Goal: Browse casually: Explore the website without a specific task or goal

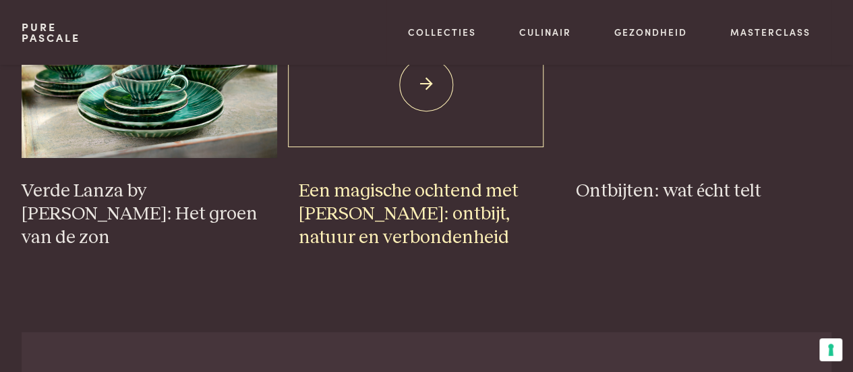
scroll to position [2292, 0]
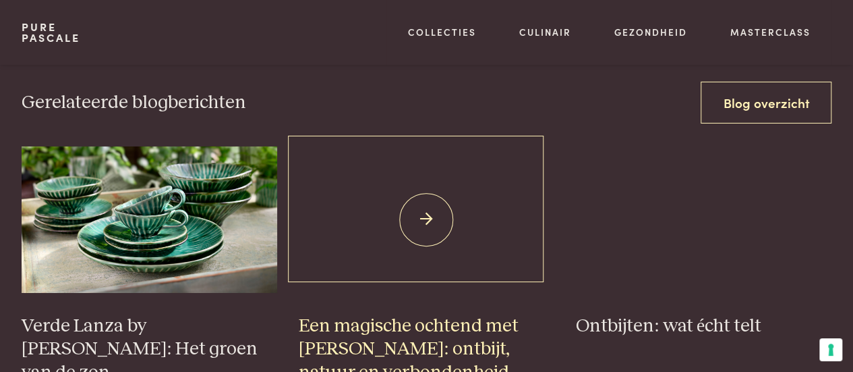
click at [434, 208] on img at bounding box center [427, 219] width 256 height 146
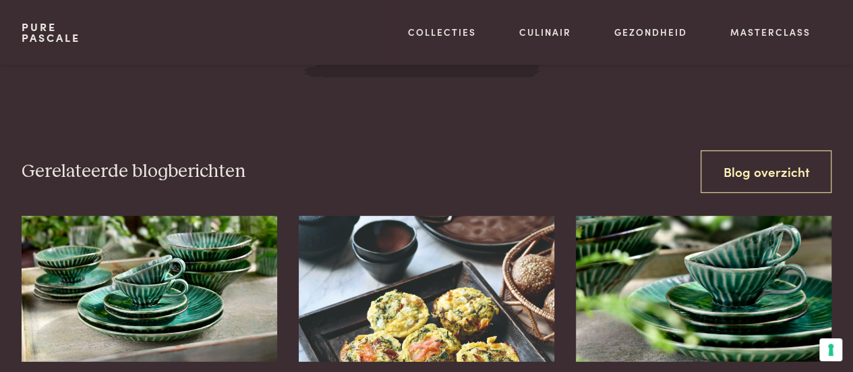
scroll to position [3905, 0]
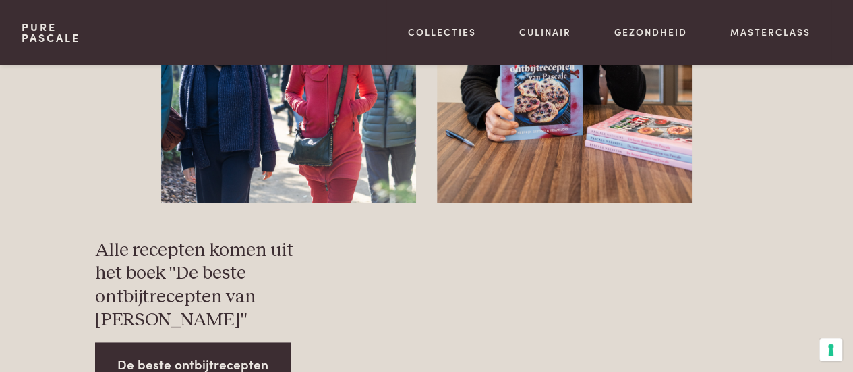
click at [190, 346] on link "De beste ontbijtrecepten" at bounding box center [193, 364] width 196 height 42
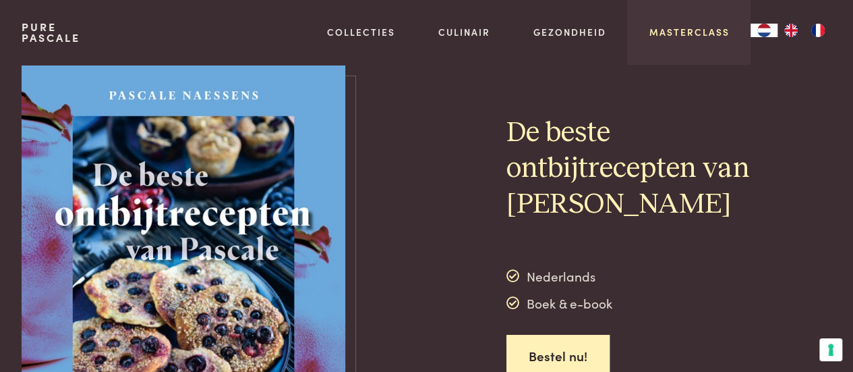
click at [666, 36] on link "Masterclass" at bounding box center [689, 32] width 80 height 14
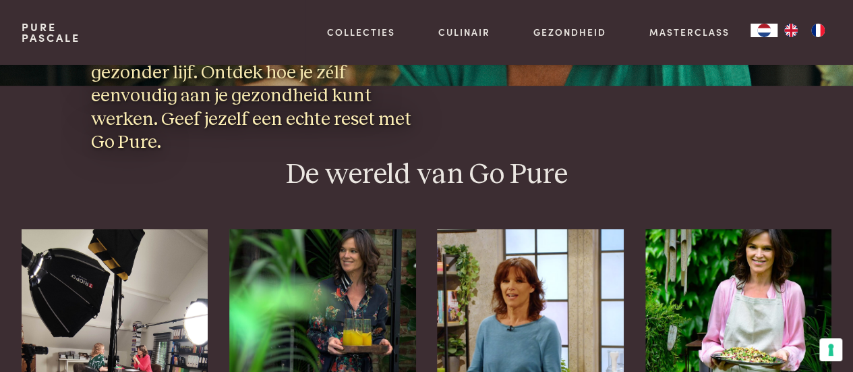
scroll to position [405, 0]
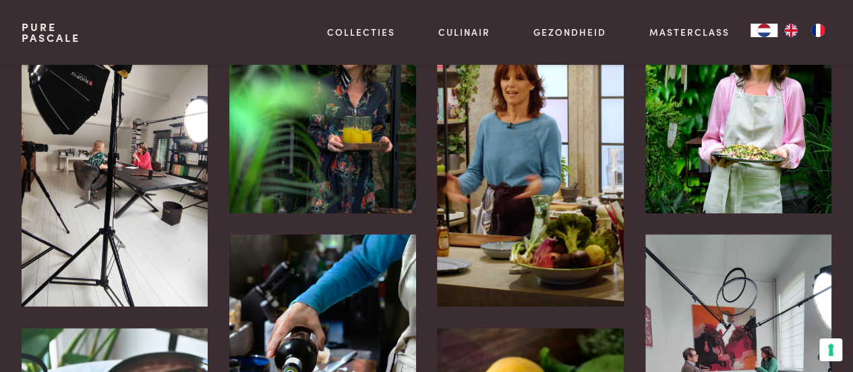
click at [149, 168] on img at bounding box center [115, 166] width 186 height 280
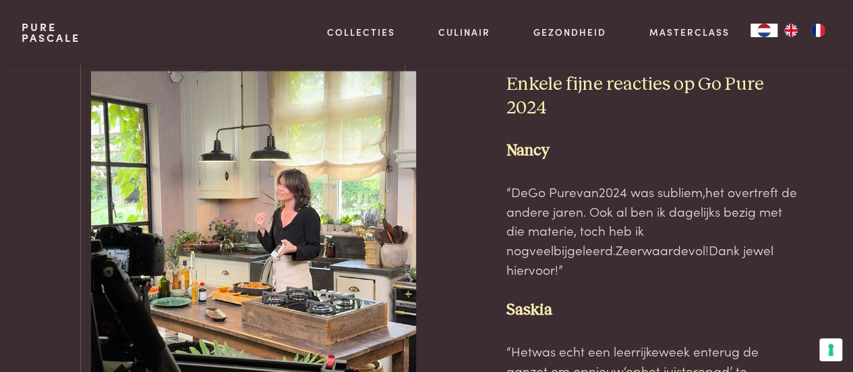
scroll to position [3439, 0]
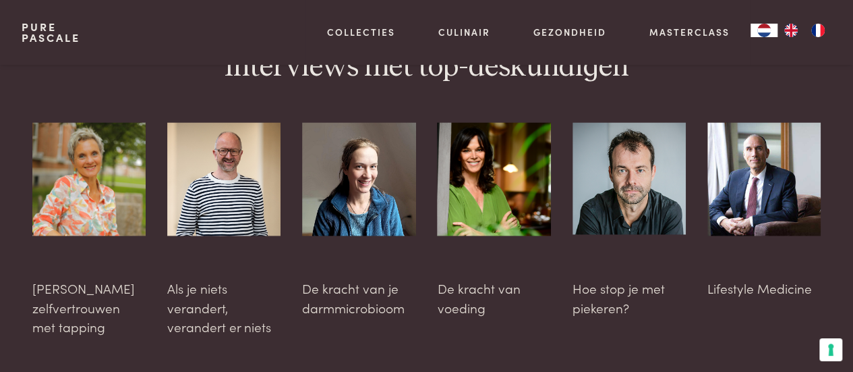
click at [614, 249] on div at bounding box center [628, 220] width 113 height 196
click at [635, 162] on img at bounding box center [628, 178] width 113 height 112
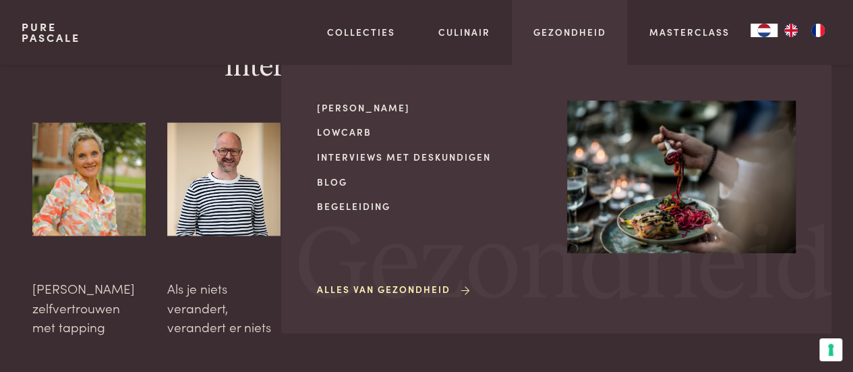
click at [376, 280] on div "Alles van Gezondheid" at bounding box center [431, 260] width 229 height 73
click at [372, 283] on link "Alles van Gezondheid" at bounding box center [394, 289] width 155 height 14
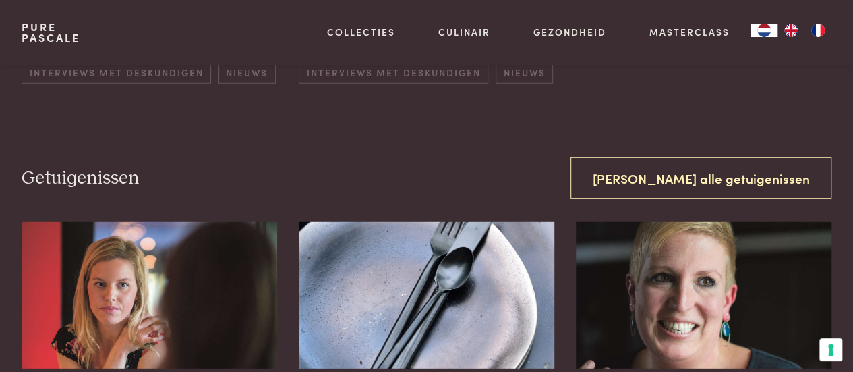
scroll to position [1955, 0]
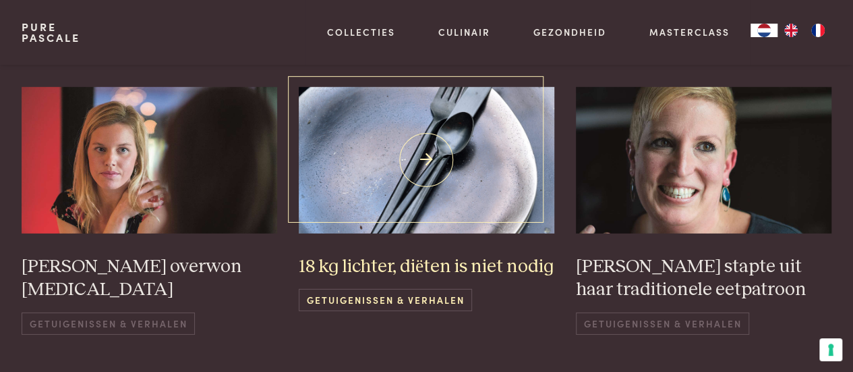
click at [394, 255] on h3 "18 kg lichter, diëten is niet nodig" at bounding box center [427, 267] width 256 height 24
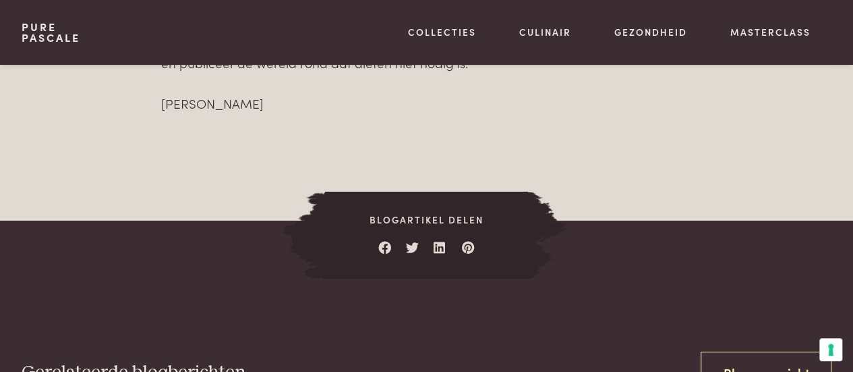
scroll to position [2427, 0]
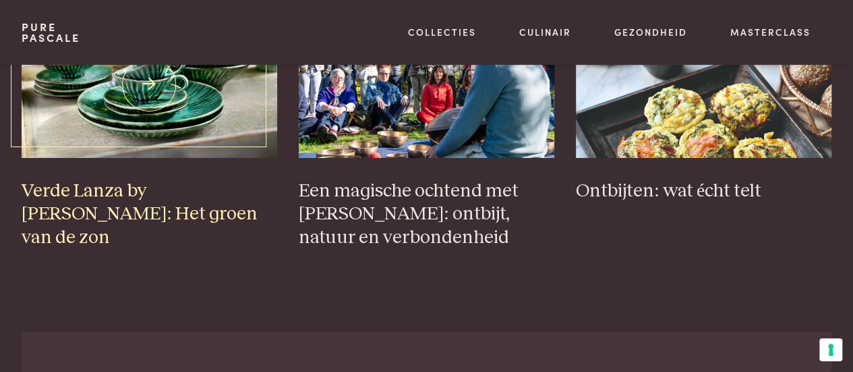
click at [154, 123] on img at bounding box center [150, 84] width 256 height 146
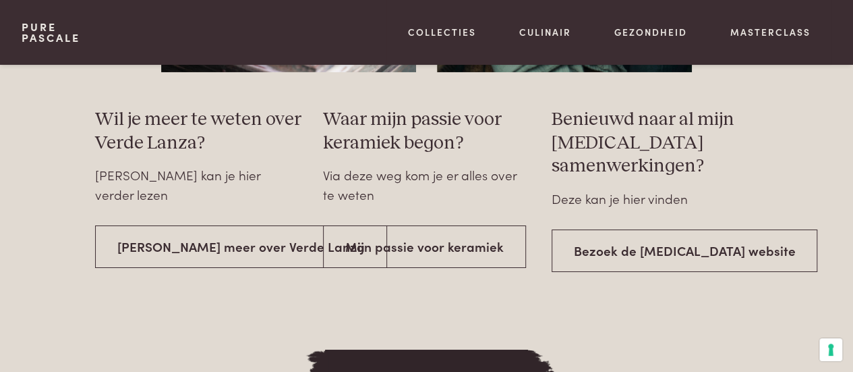
scroll to position [2360, 0]
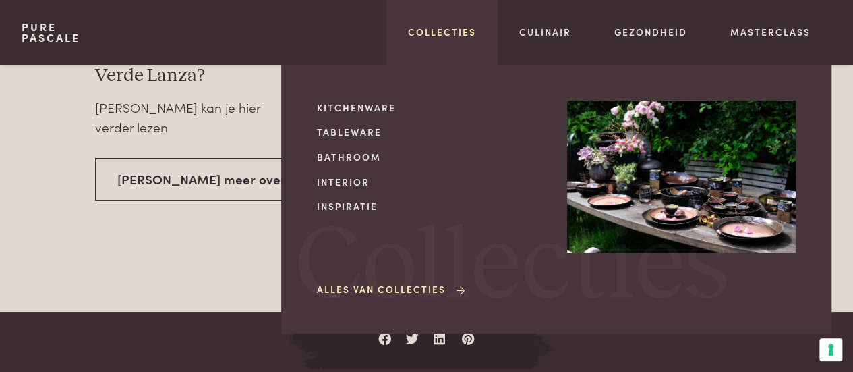
click at [475, 32] on link "Collecties" at bounding box center [442, 32] width 68 height 14
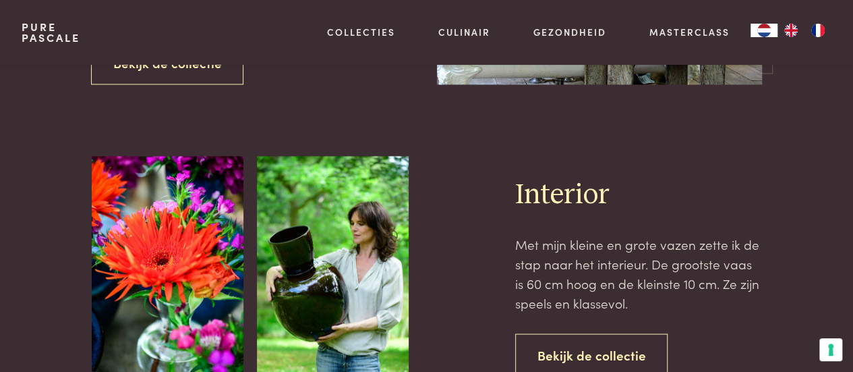
scroll to position [1079, 0]
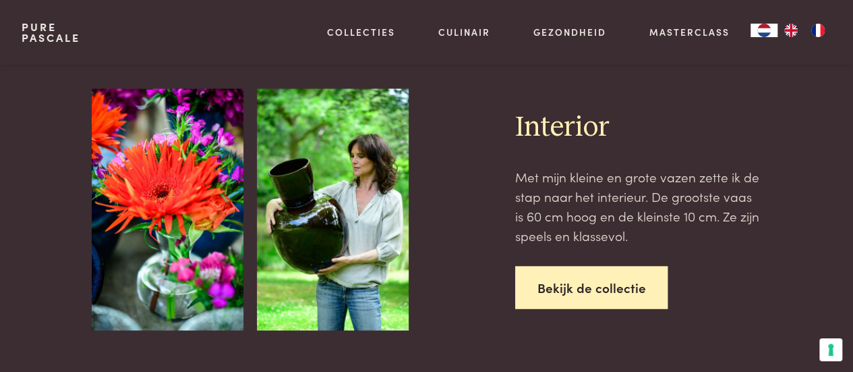
click at [568, 293] on link "Bekijk de collectie" at bounding box center [591, 287] width 153 height 42
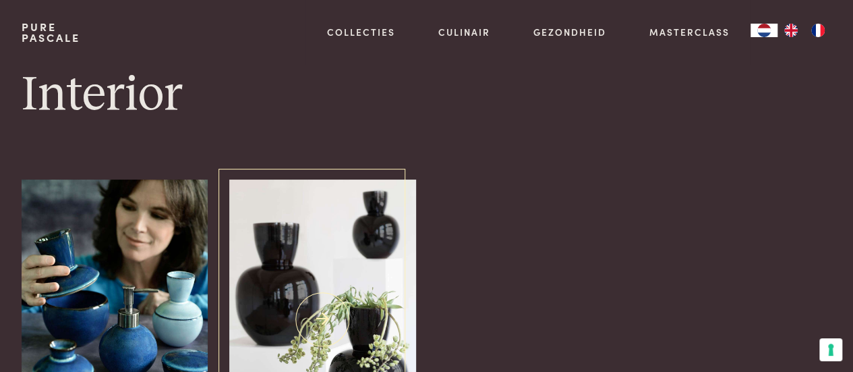
click at [399, 276] on img at bounding box center [322, 319] width 186 height 280
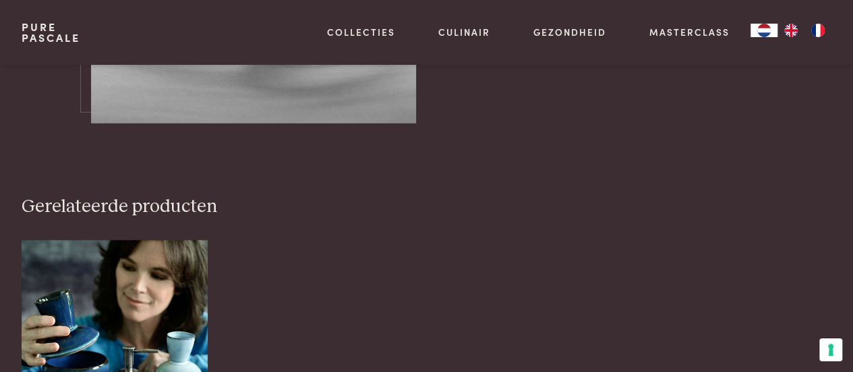
scroll to position [1820, 0]
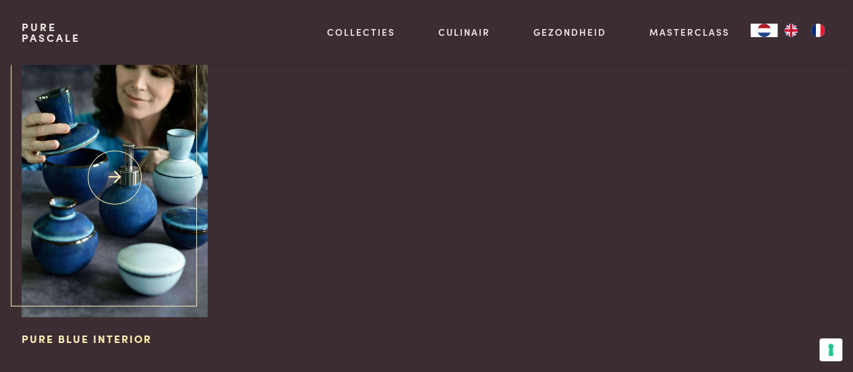
click at [124, 170] on img at bounding box center [115, 178] width 186 height 280
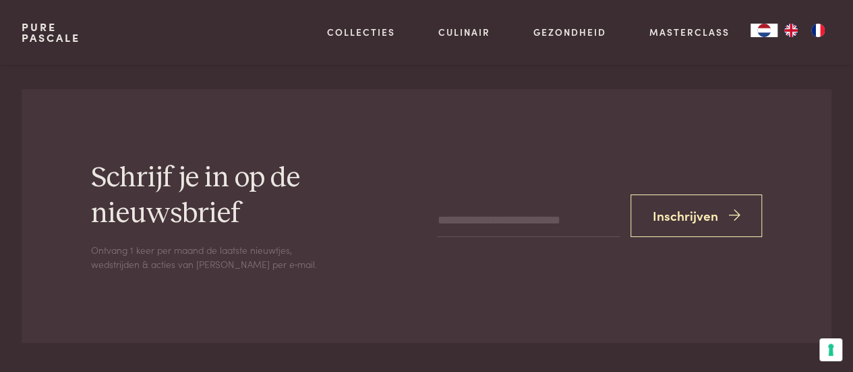
scroll to position [2697, 0]
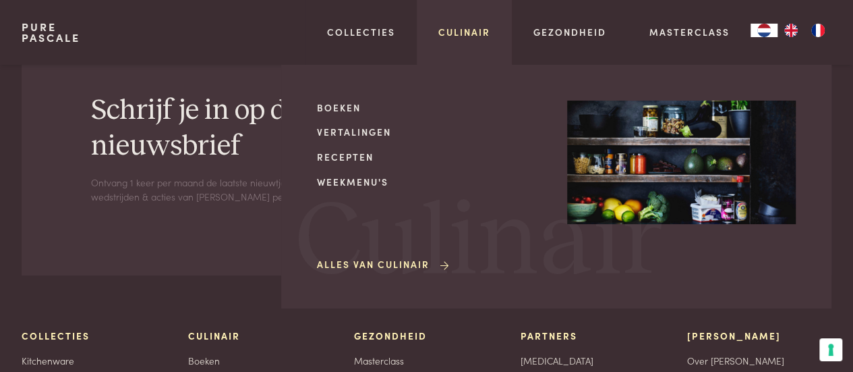
click at [489, 29] on link "Culinair" at bounding box center [464, 32] width 52 height 14
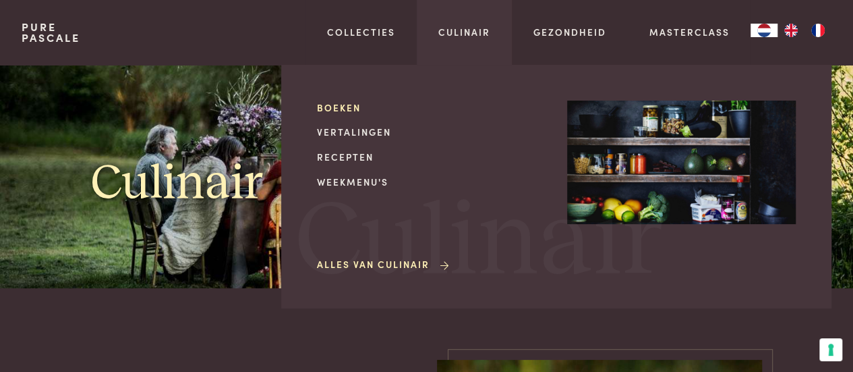
click at [329, 109] on link "Boeken" at bounding box center [431, 107] width 229 height 14
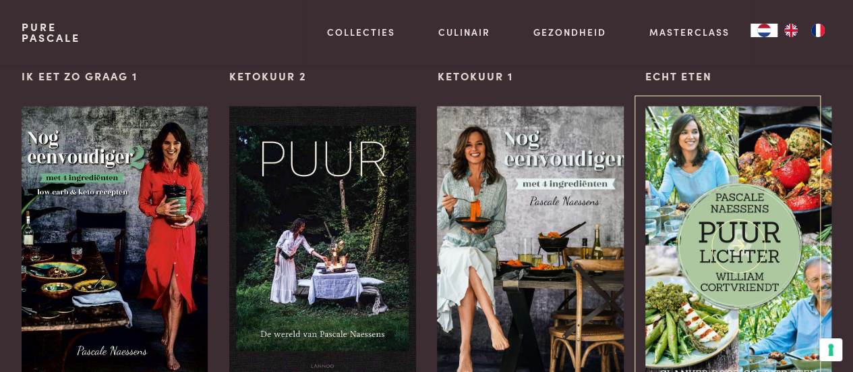
scroll to position [1281, 0]
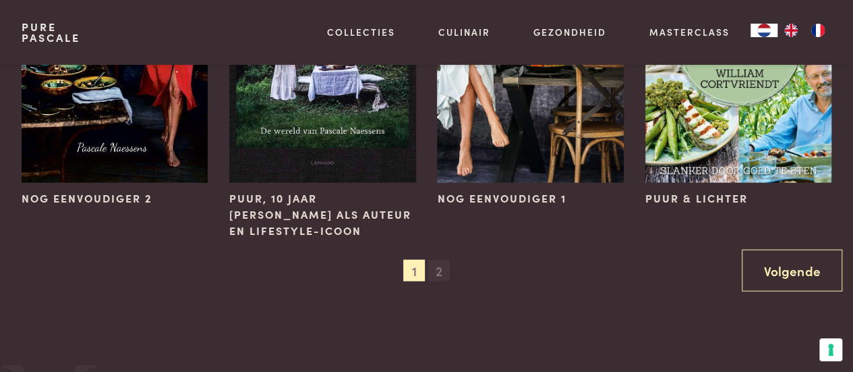
click at [440, 268] on span "2" at bounding box center [439, 271] width 22 height 22
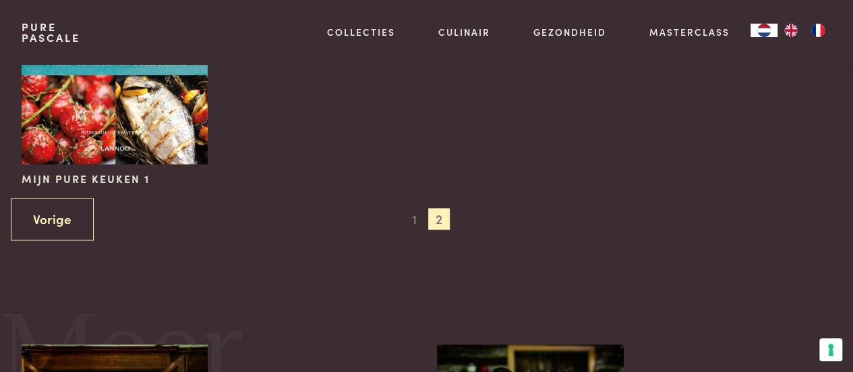
scroll to position [1011, 0]
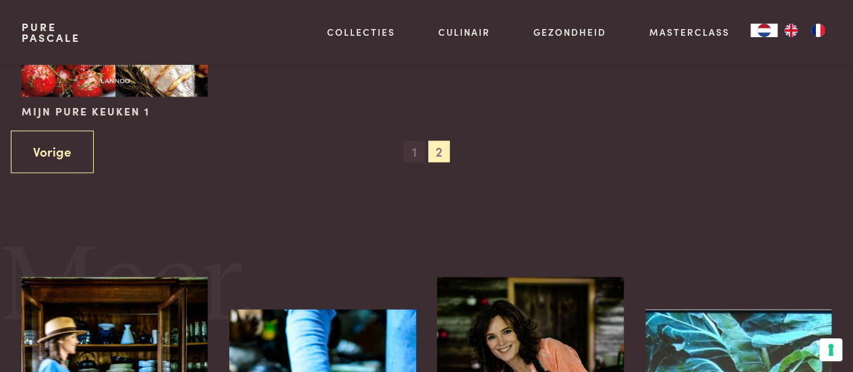
click at [416, 153] on span "1" at bounding box center [414, 151] width 22 height 22
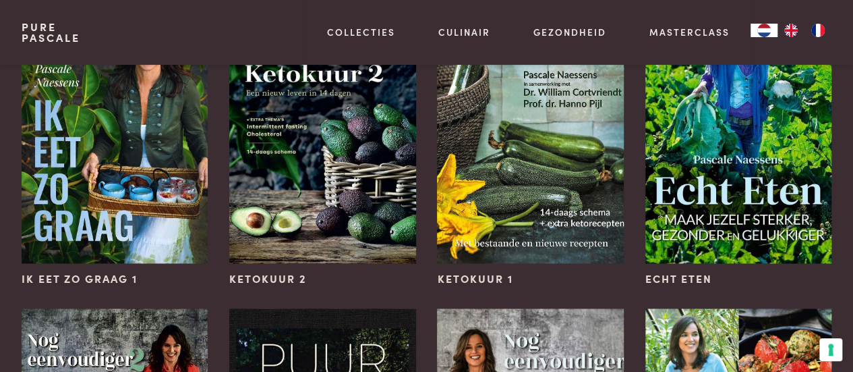
scroll to position [809, 0]
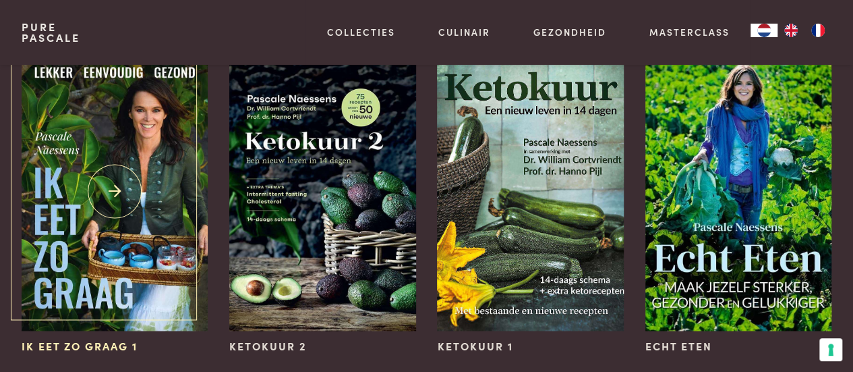
click at [160, 218] on img at bounding box center [115, 191] width 186 height 280
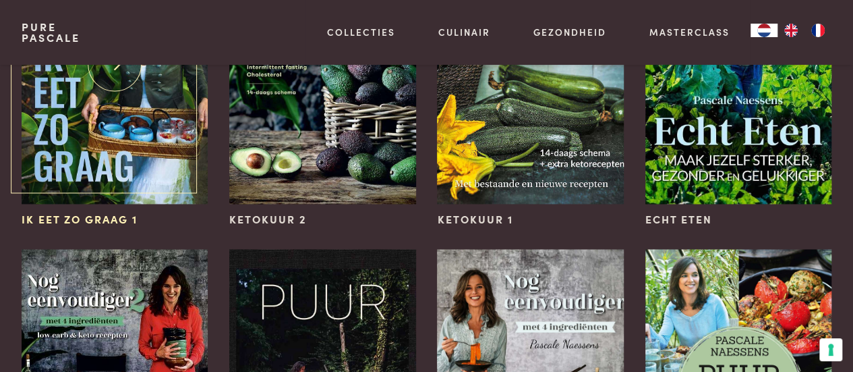
scroll to position [1071, 0]
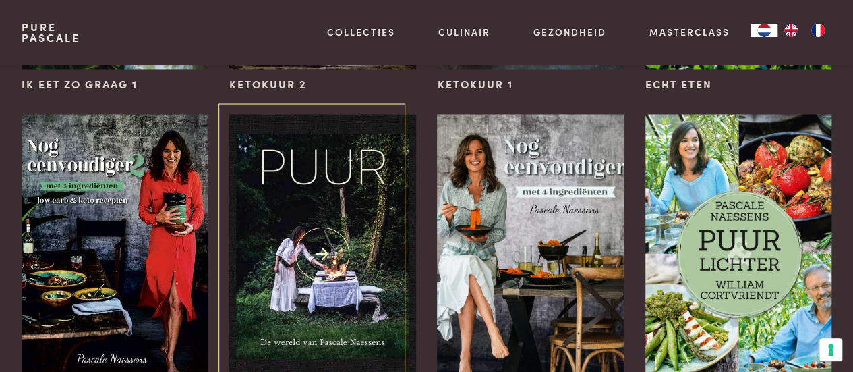
click at [365, 214] on img at bounding box center [322, 254] width 186 height 280
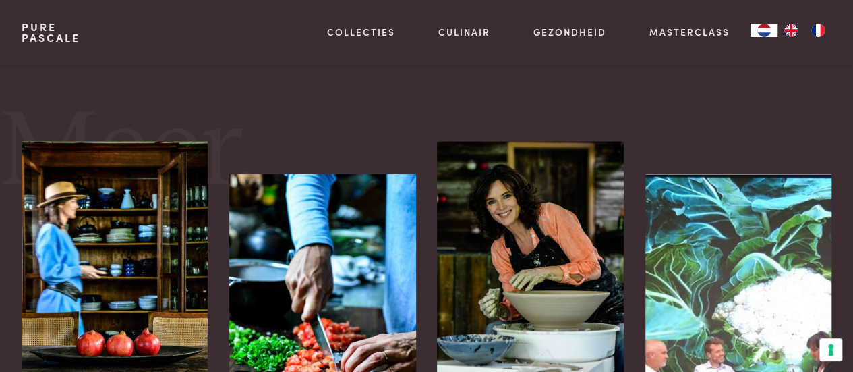
scroll to position [1737, 0]
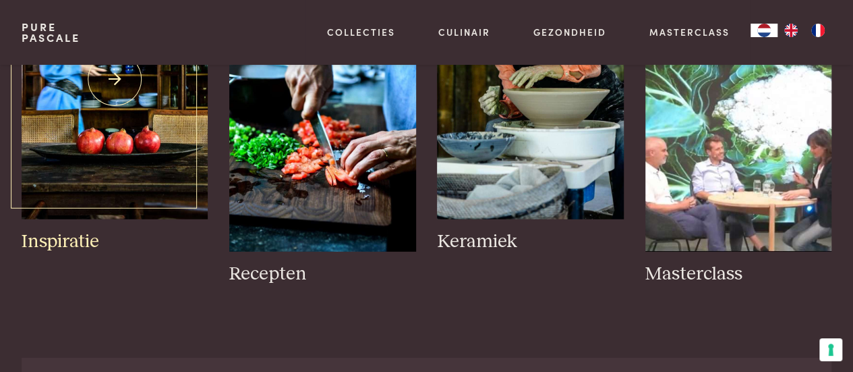
click at [115, 123] on img at bounding box center [115, 79] width 186 height 280
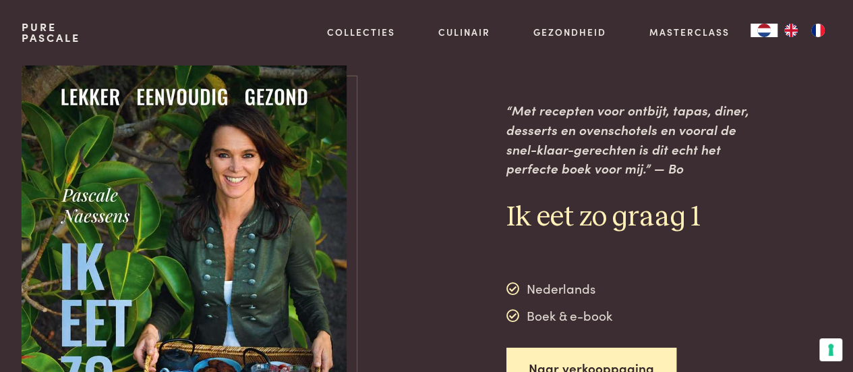
scroll to position [202, 0]
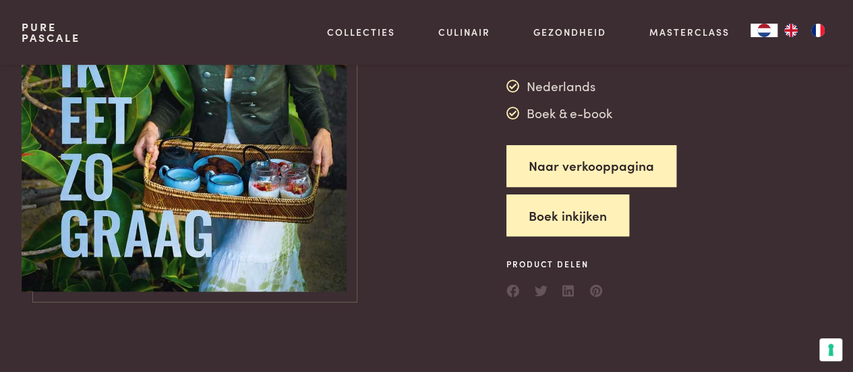
click at [554, 216] on button "Boek inkijken" at bounding box center [567, 215] width 123 height 42
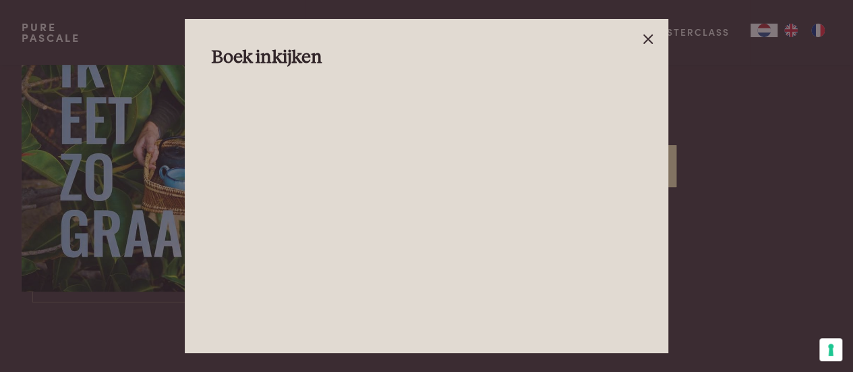
click at [646, 37] on line at bounding box center [648, 39] width 8 height 8
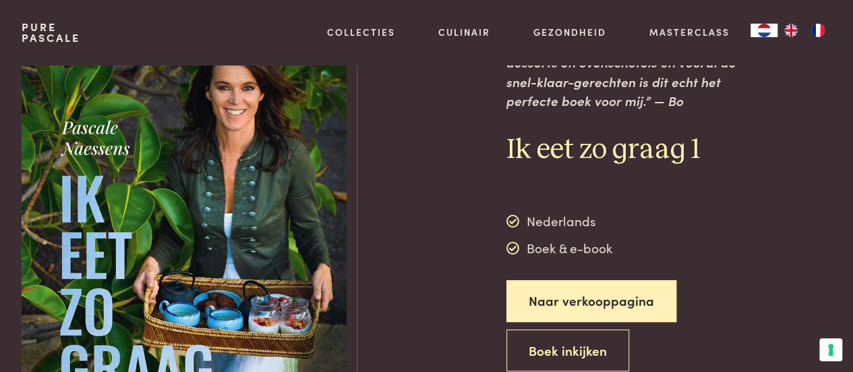
scroll to position [0, 0]
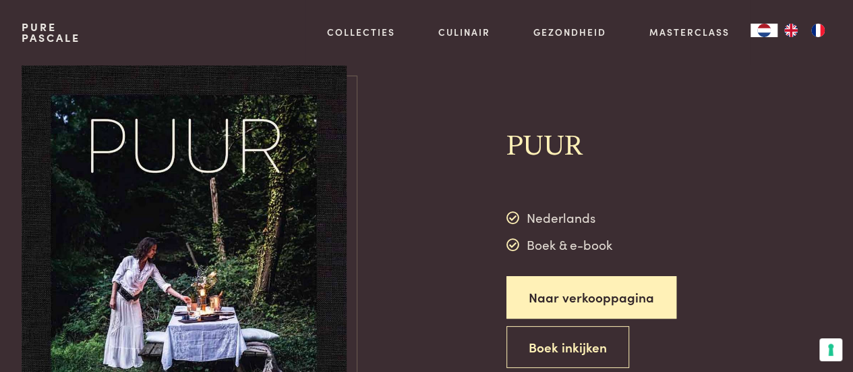
scroll to position [135, 0]
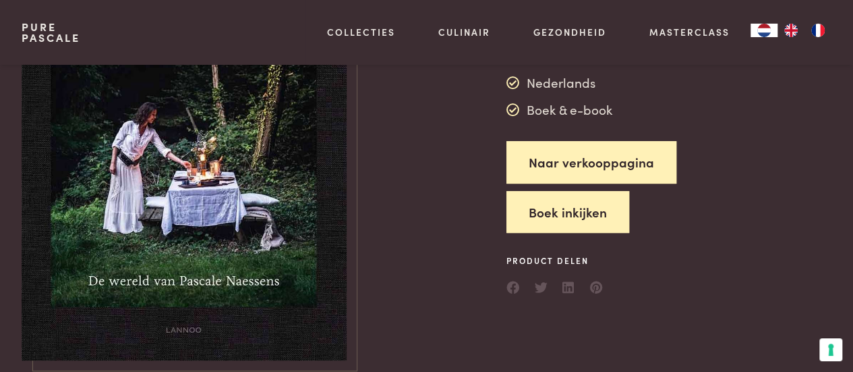
click at [553, 208] on button "Boek inkijken" at bounding box center [567, 212] width 123 height 42
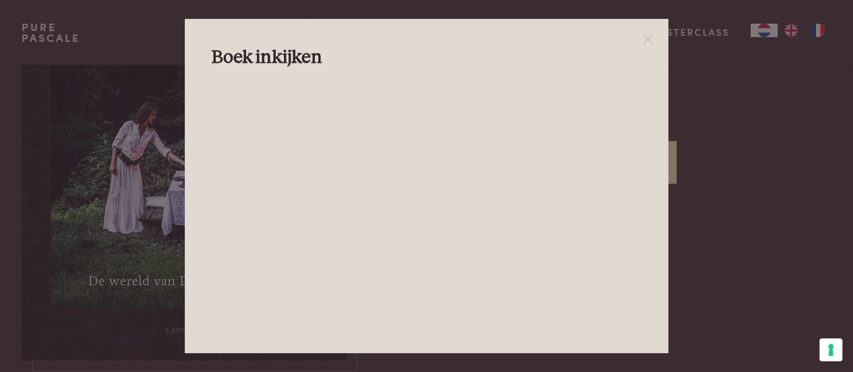
click at [641, 30] on div "Boek inkijken" at bounding box center [426, 186] width 483 height 334
click at [653, 37] on icon at bounding box center [648, 39] width 16 height 16
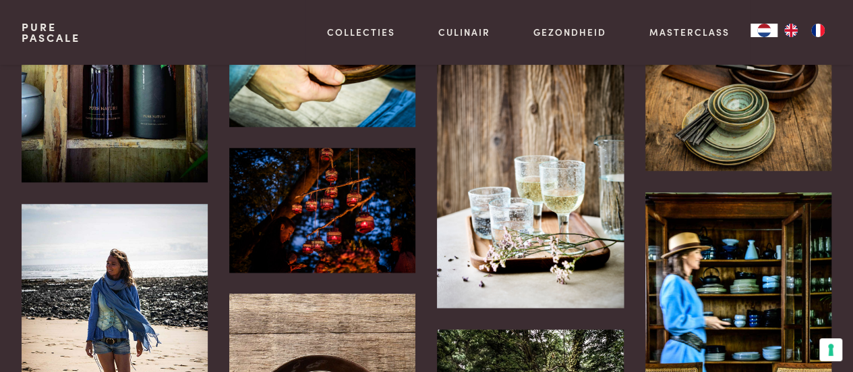
scroll to position [607, 0]
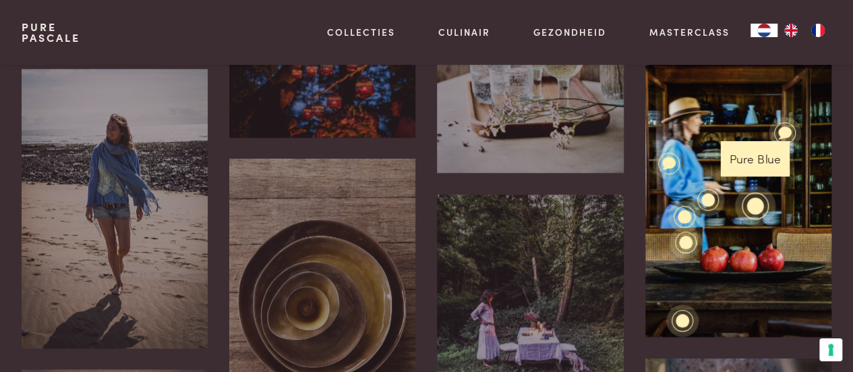
click at [755, 210] on div at bounding box center [755, 206] width 18 height 18
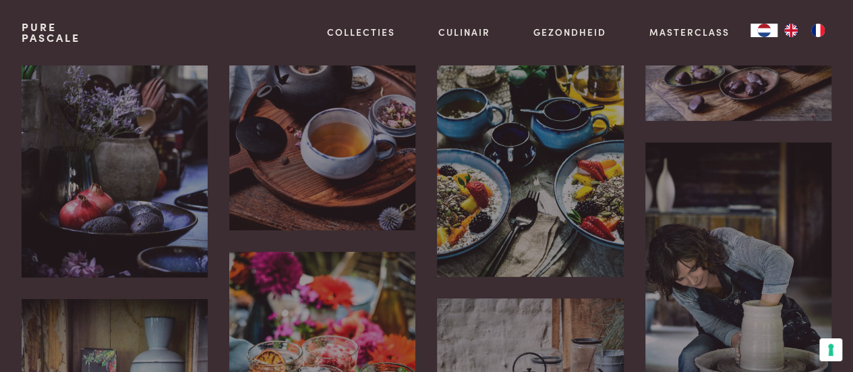
scroll to position [0, 0]
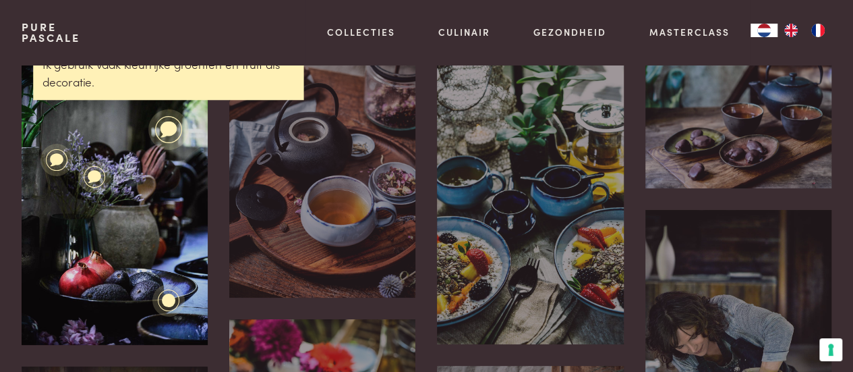
click at [169, 127] on icon at bounding box center [168, 129] width 17 height 16
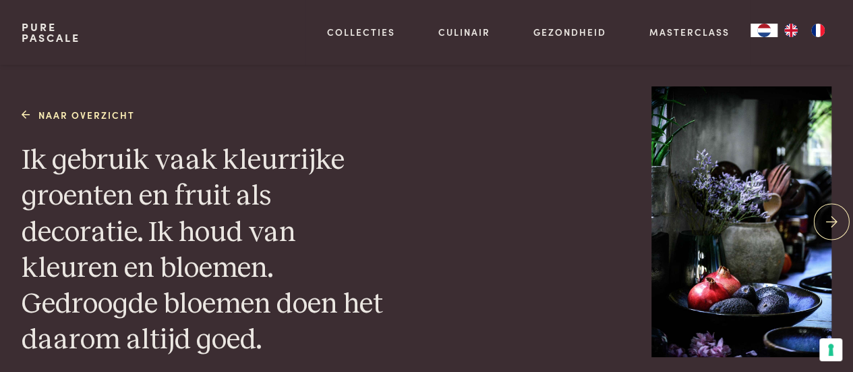
scroll to position [135, 0]
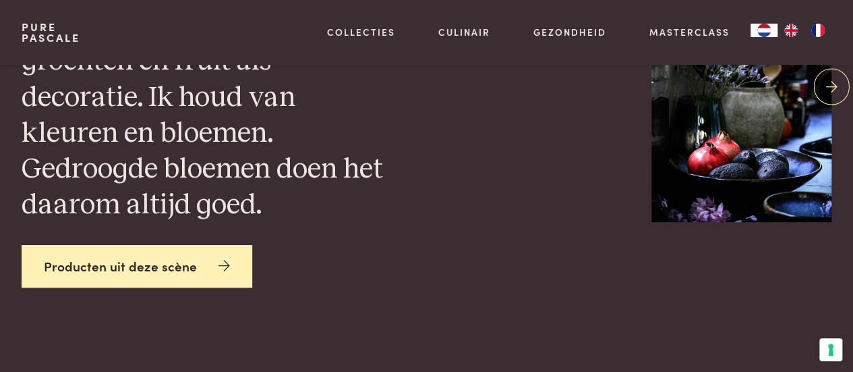
click at [181, 270] on link "Producten uit deze scène" at bounding box center [137, 266] width 231 height 42
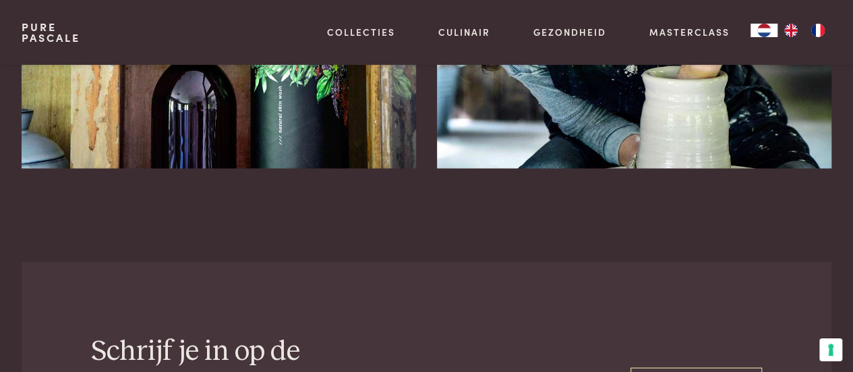
scroll to position [1185, 0]
